Goal: Communication & Community: Answer question/provide support

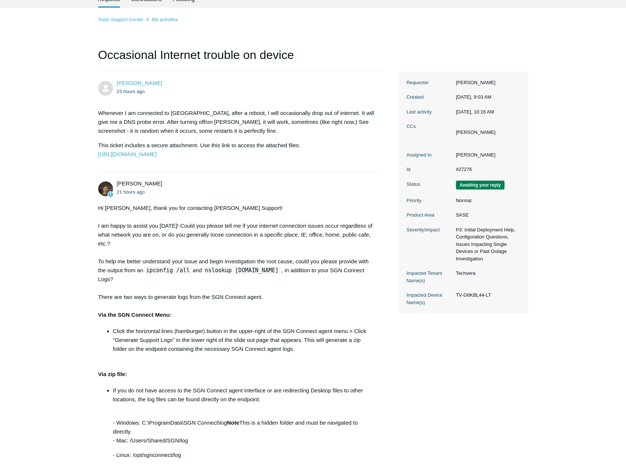
scroll to position [220, 0]
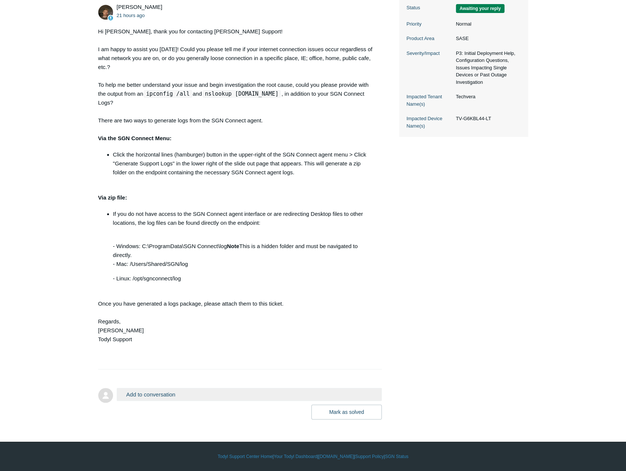
click at [198, 398] on button "Add to conversation" at bounding box center [249, 394] width 265 height 13
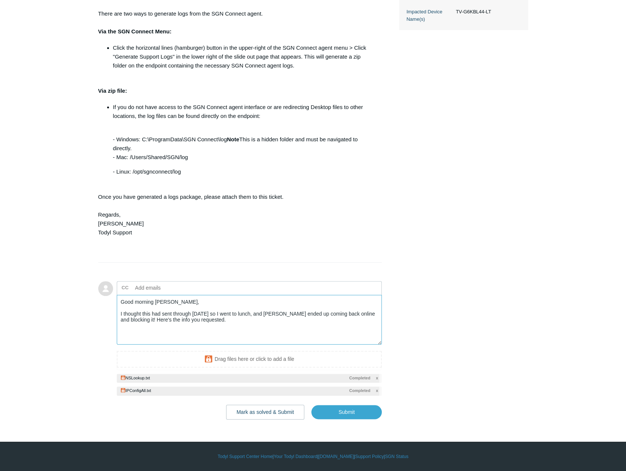
scroll to position [327, 0]
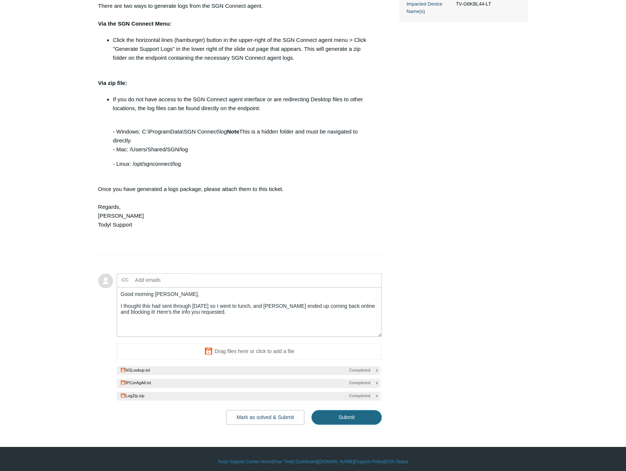
click at [375, 425] on input "Submit" at bounding box center [346, 417] width 70 height 15
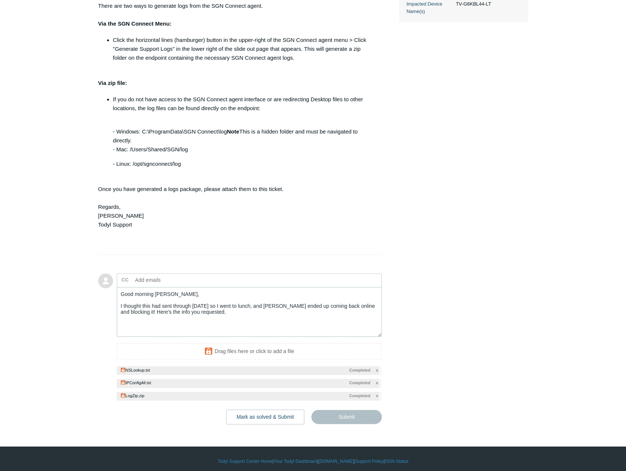
type textarea "Good morning Andy, I thought this had sent through yesterday so I went to lunch…"
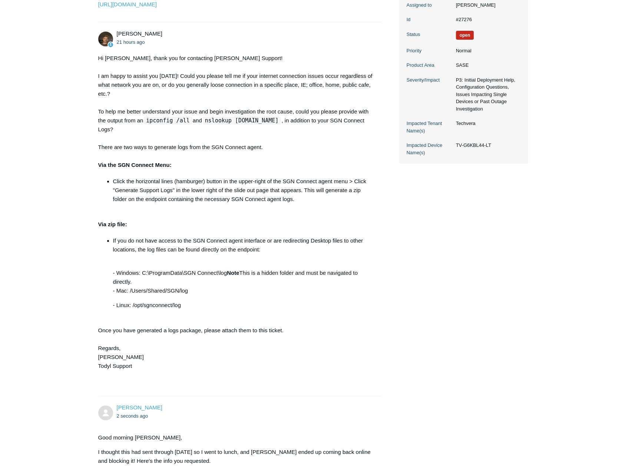
scroll to position [343, 0]
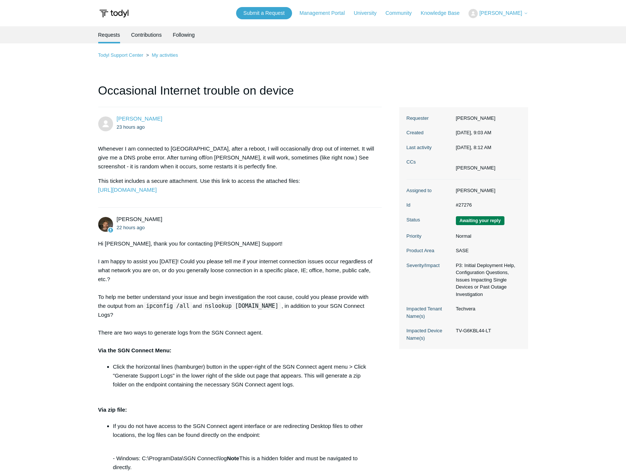
scroll to position [262, 0]
